Goal: Transaction & Acquisition: Purchase product/service

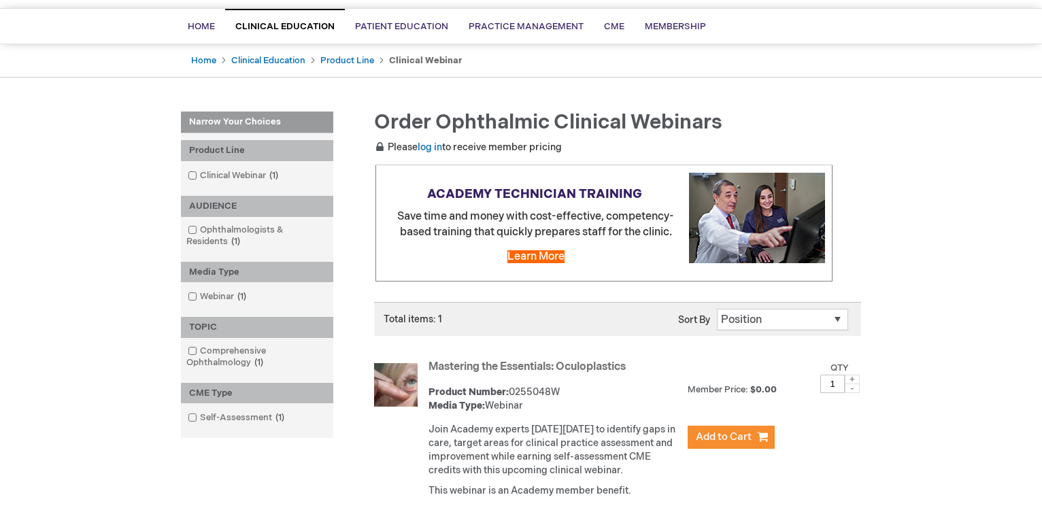
scroll to position [208, 0]
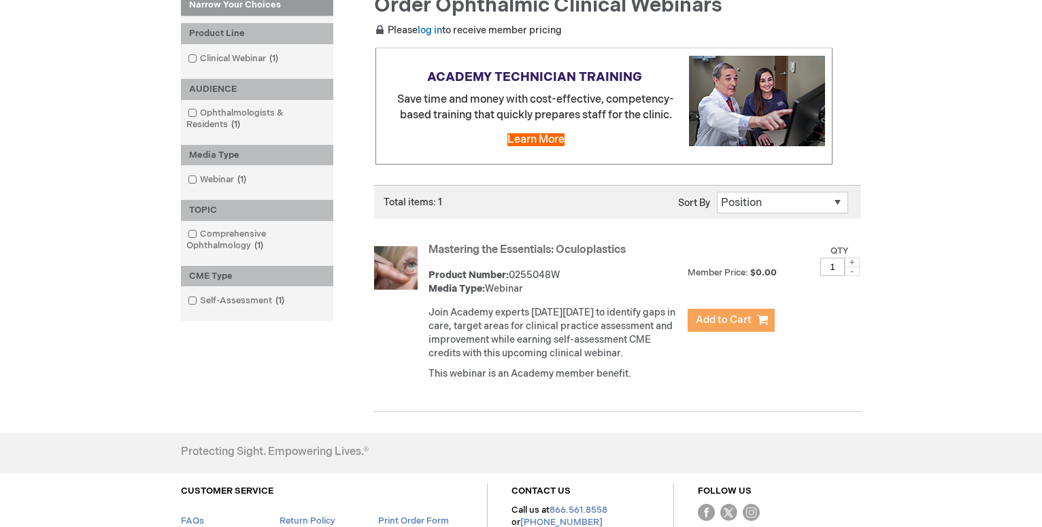
click at [726, 318] on span "Add to Cart" at bounding box center [724, 320] width 56 height 13
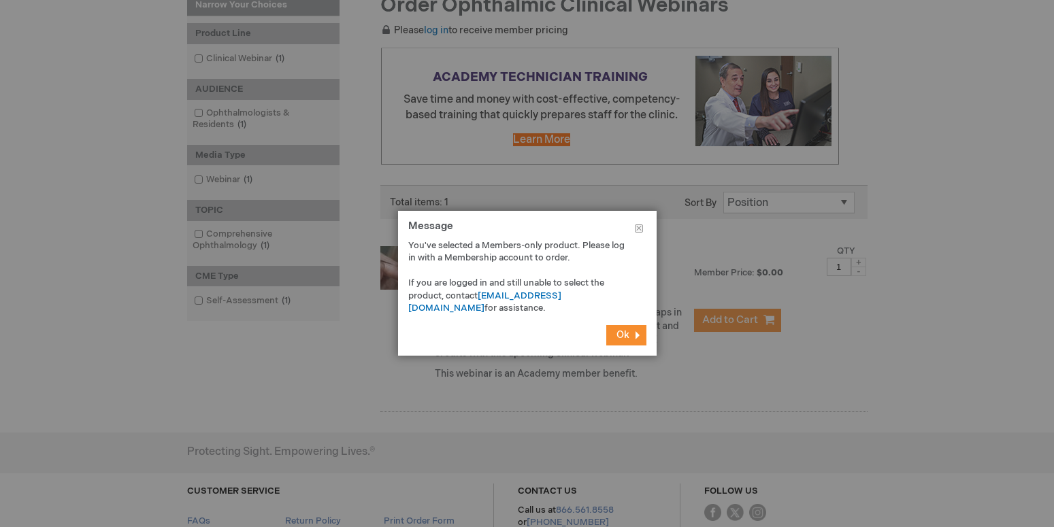
click at [618, 333] on span "Ok" at bounding box center [622, 335] width 13 height 12
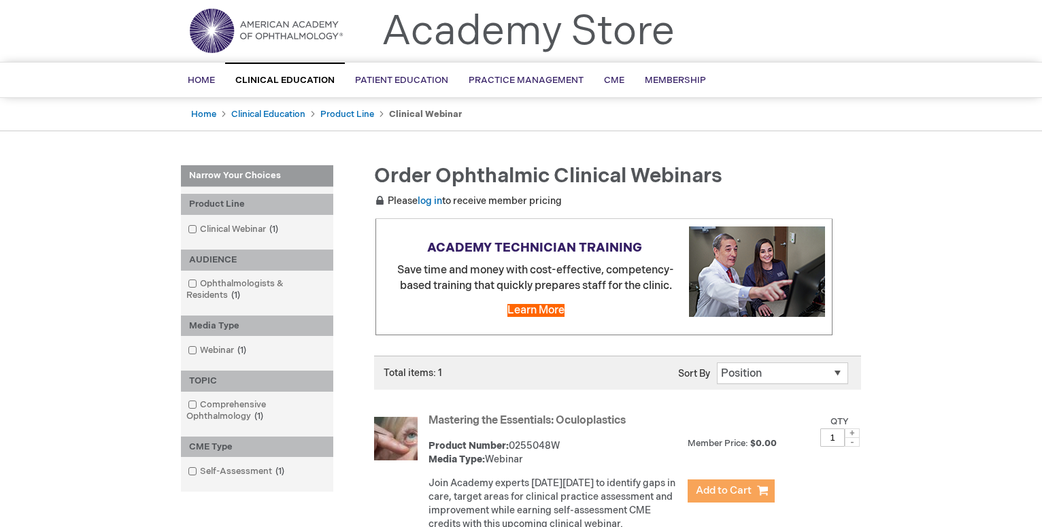
scroll to position [0, 0]
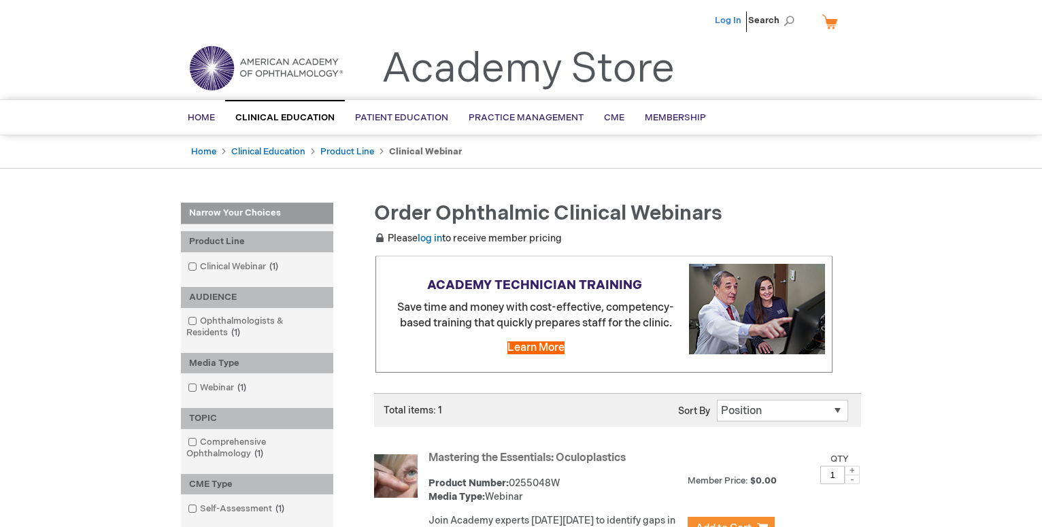
click at [738, 18] on link "Log In" at bounding box center [728, 20] width 27 height 11
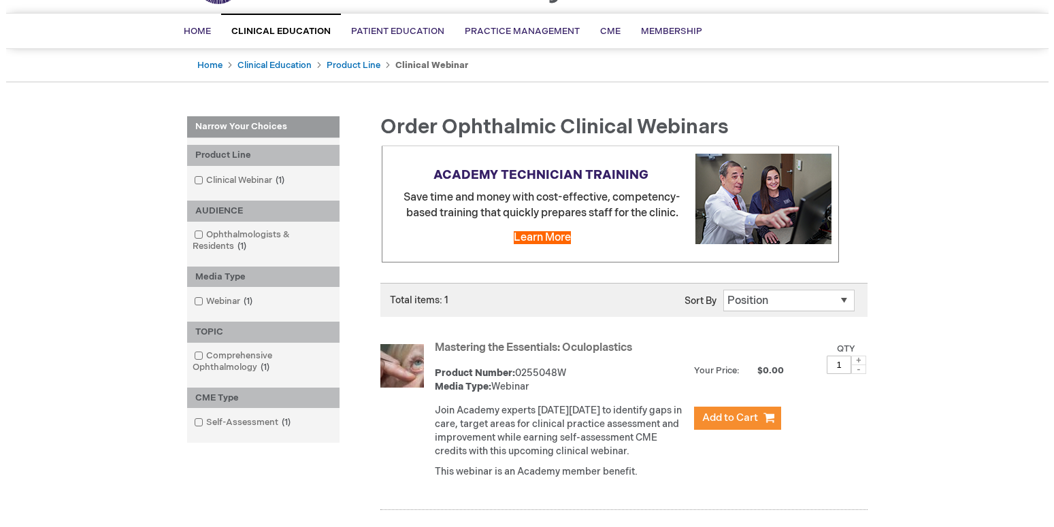
scroll to position [139, 0]
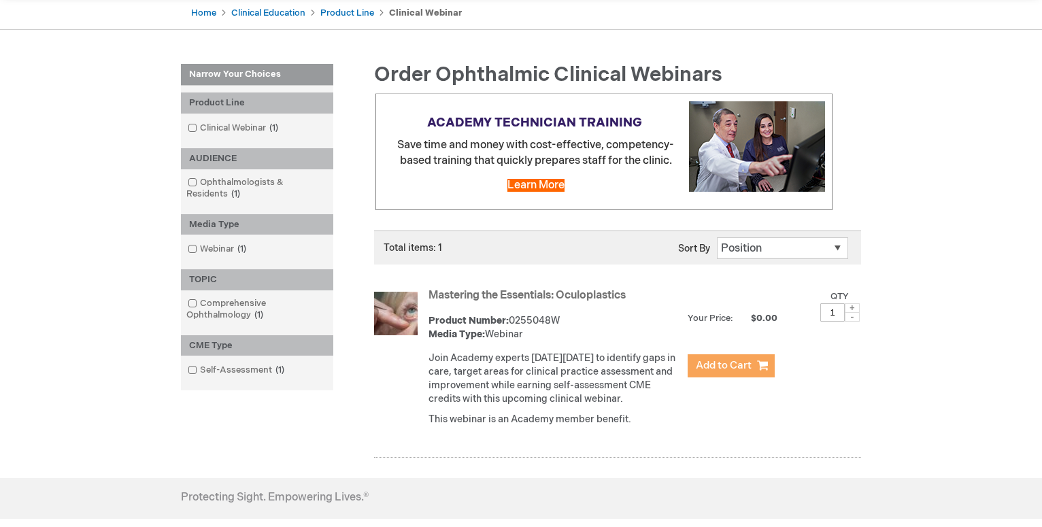
click at [714, 362] on span "Add to Cart" at bounding box center [724, 365] width 56 height 13
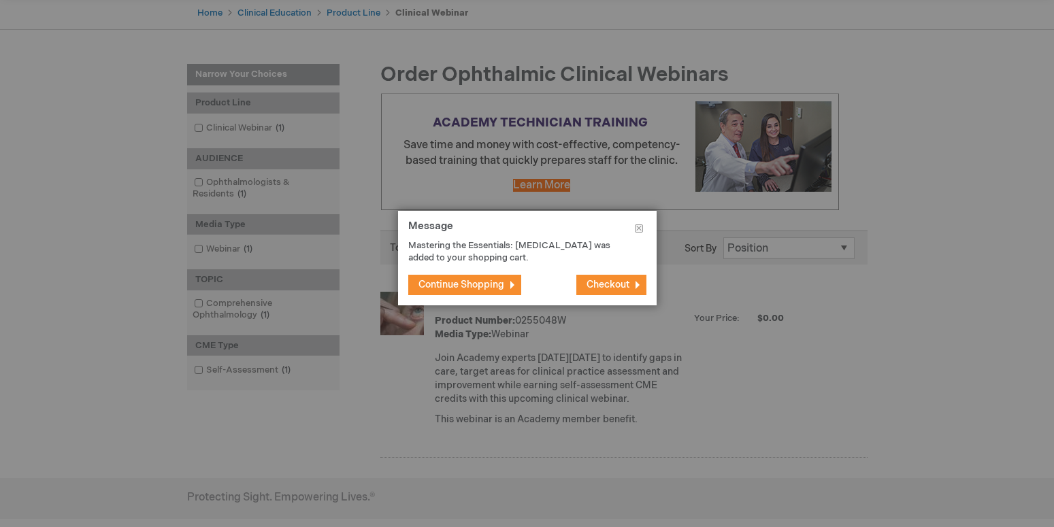
click at [600, 286] on span "Checkout" at bounding box center [607, 285] width 43 height 12
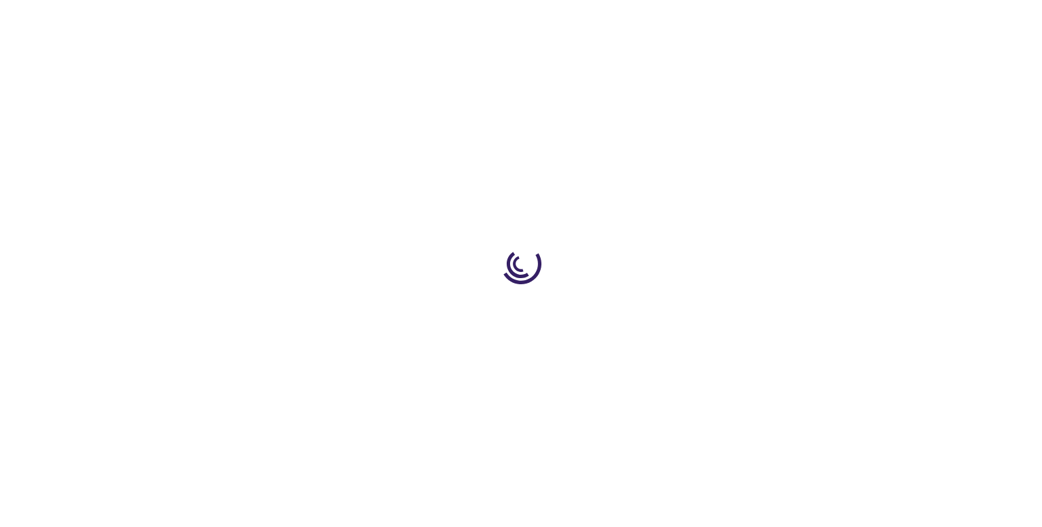
select select "US"
select select "57"
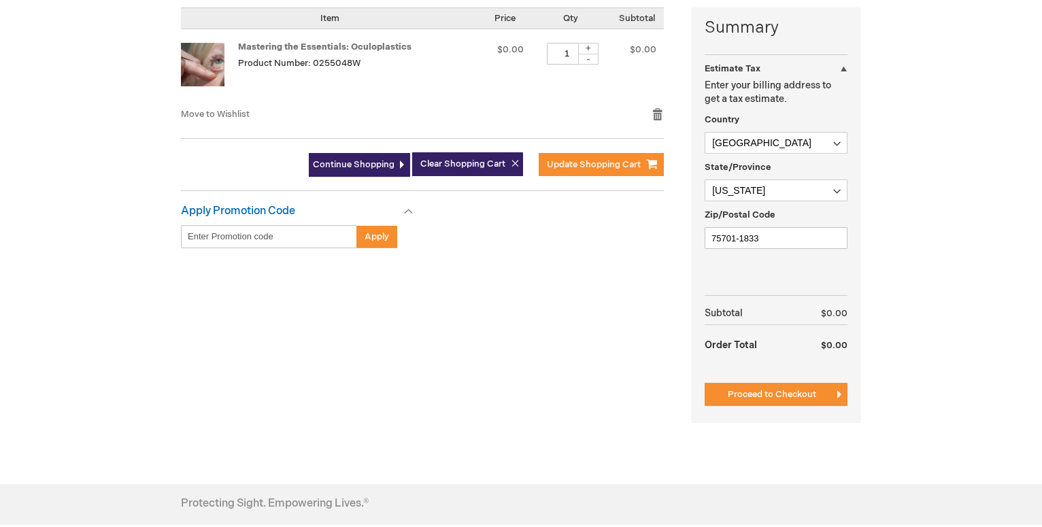
scroll to position [347, 0]
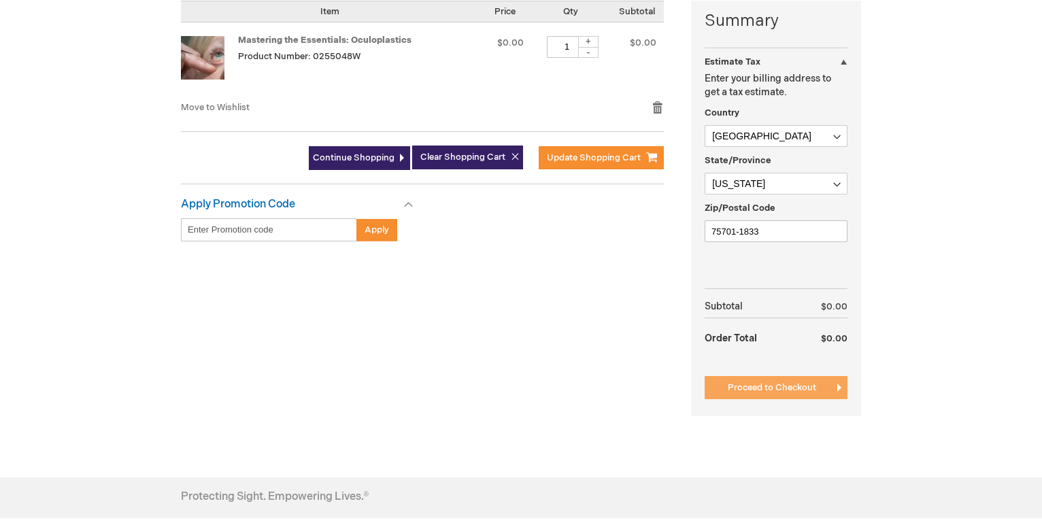
click at [776, 391] on span "Proceed to Checkout" at bounding box center [772, 387] width 88 height 11
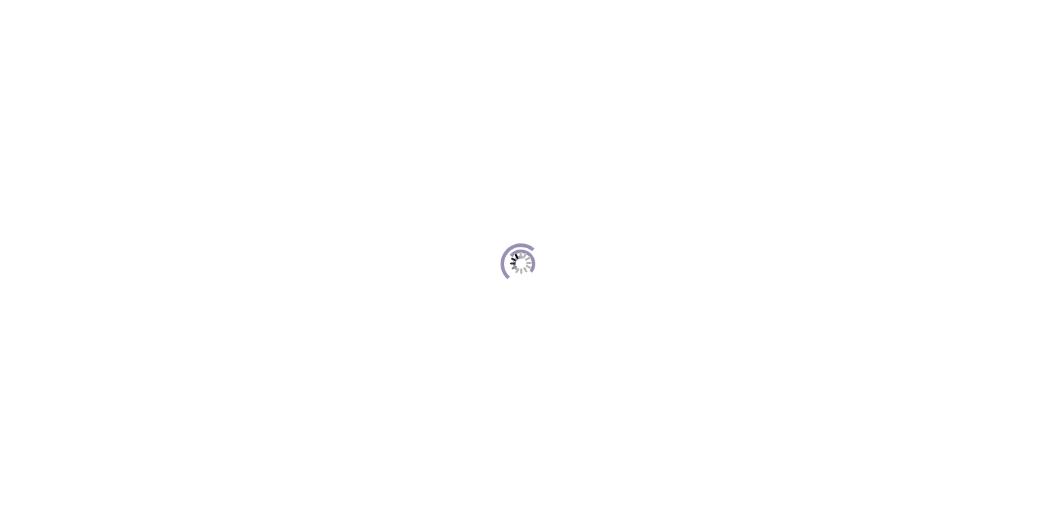
scroll to position [34, 0]
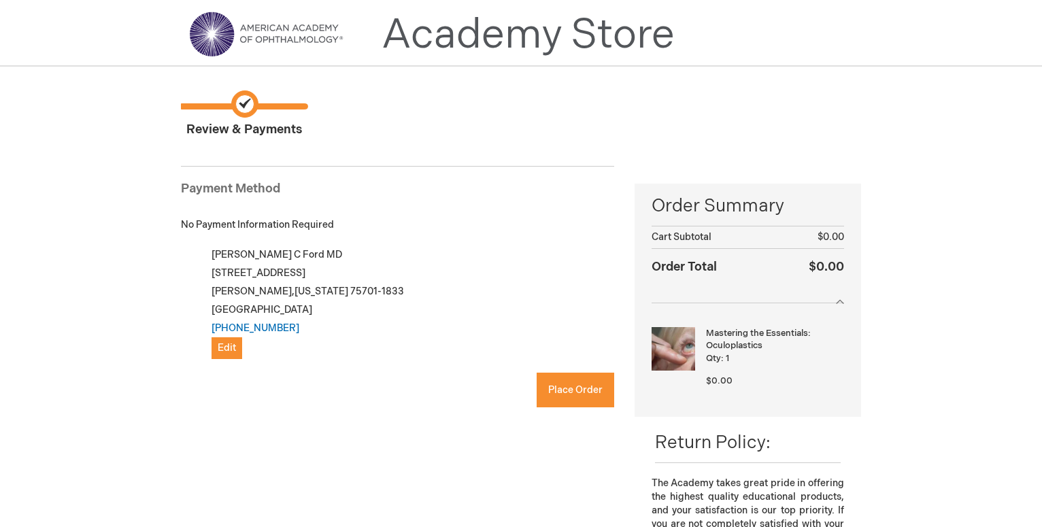
checkbox input "true"
click at [577, 382] on button "Place Order" at bounding box center [576, 390] width 78 height 35
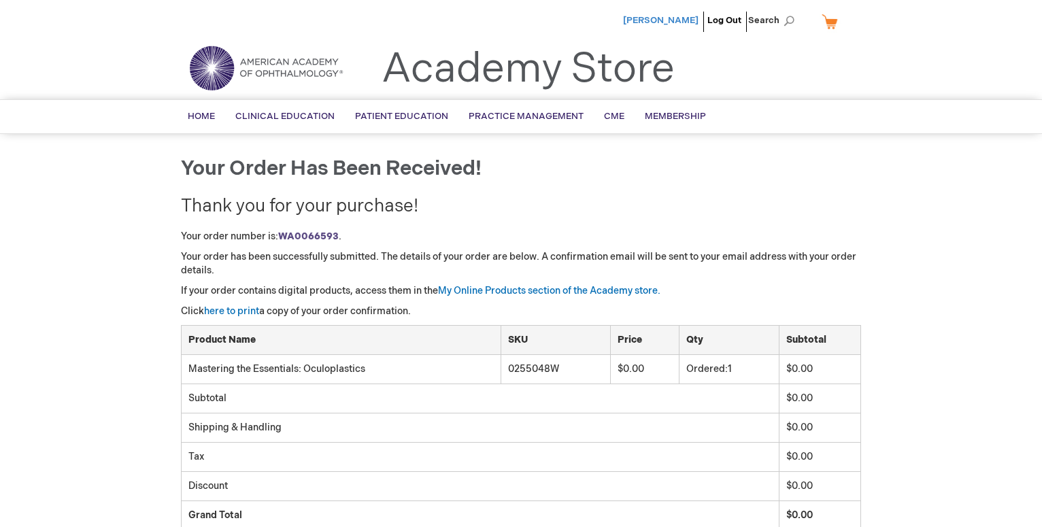
click at [682, 18] on span "[PERSON_NAME]" at bounding box center [661, 20] width 76 height 11
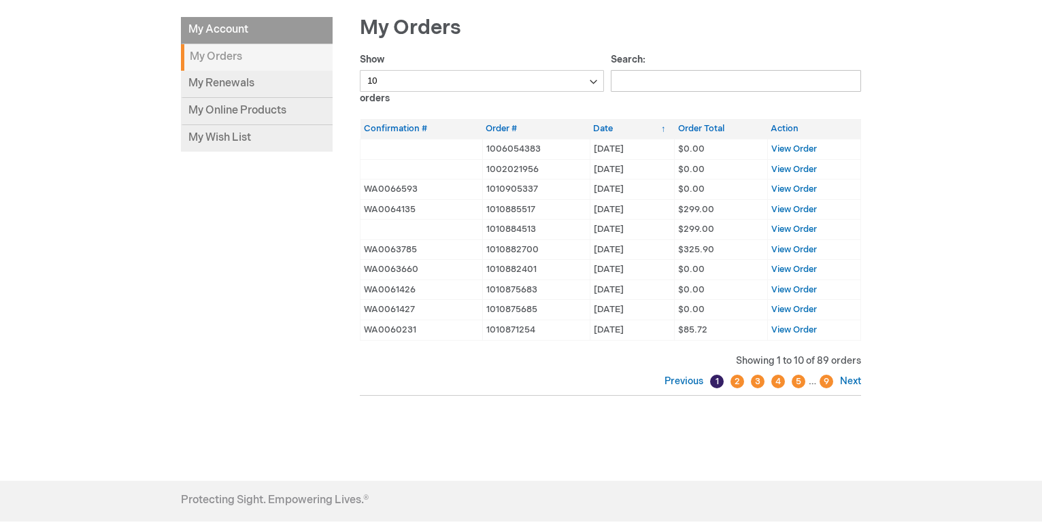
scroll to position [69, 0]
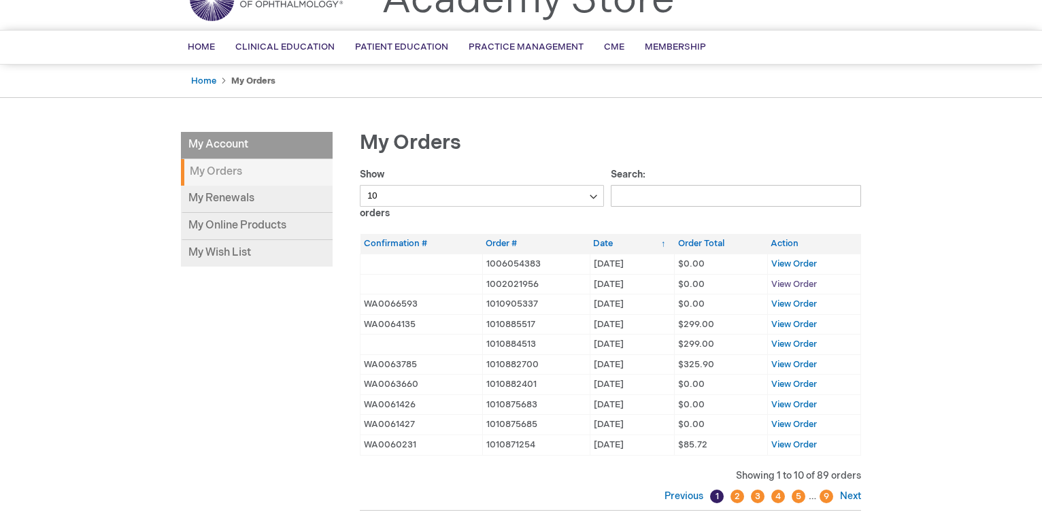
click at [793, 281] on span "View Order" at bounding box center [795, 284] width 46 height 11
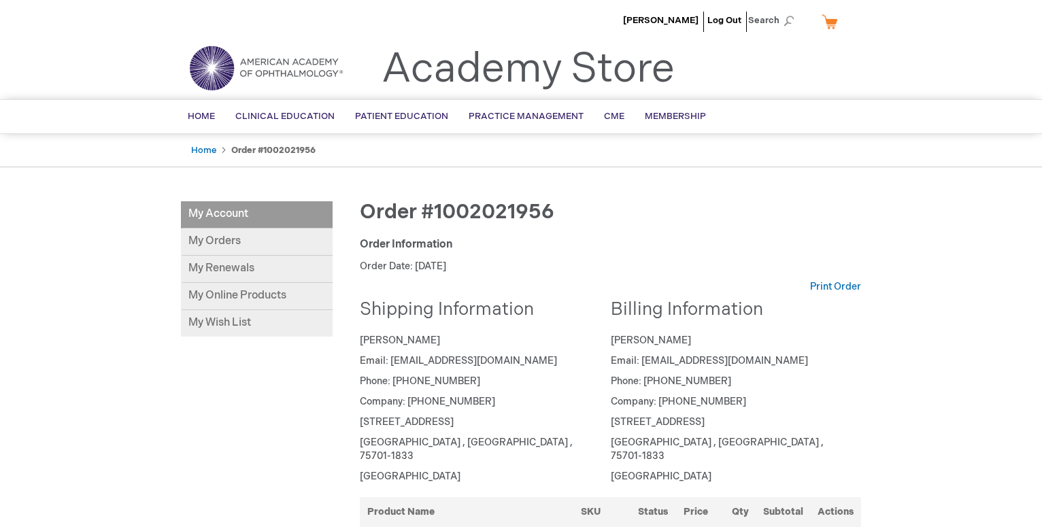
click at [216, 75] on img at bounding box center [265, 68] width 163 height 49
